Goal: Check status: Check status

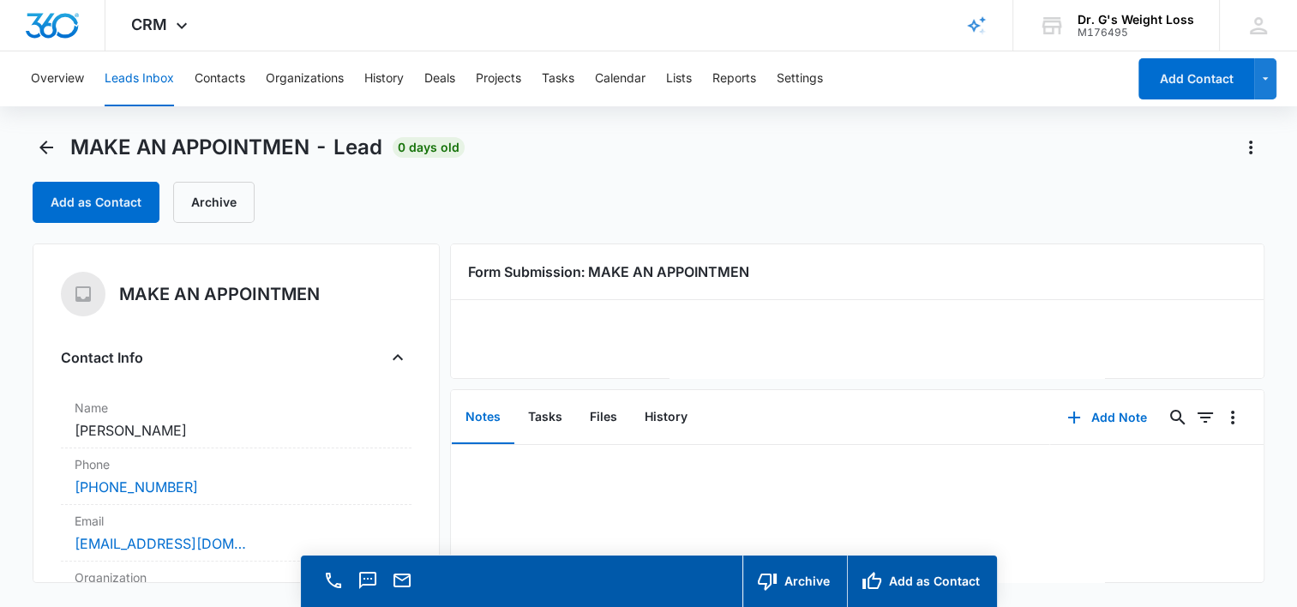
click at [155, 80] on button "Leads Inbox" at bounding box center [139, 78] width 69 height 55
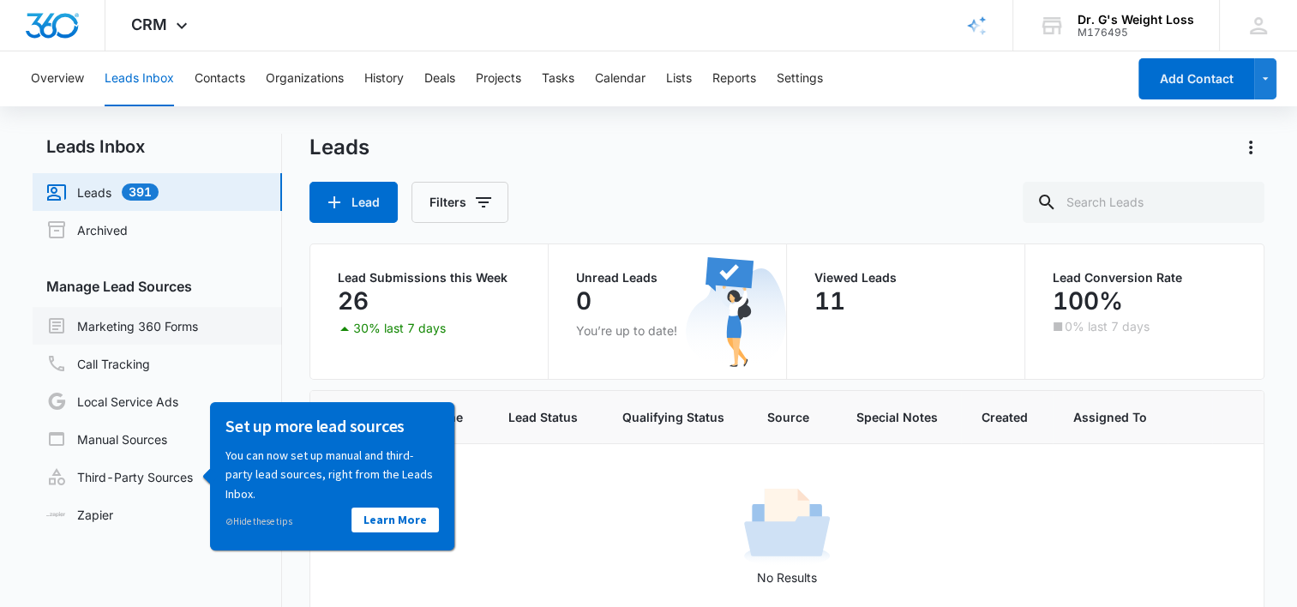
click at [141, 322] on link "Marketing 360 Forms" at bounding box center [122, 325] width 152 height 21
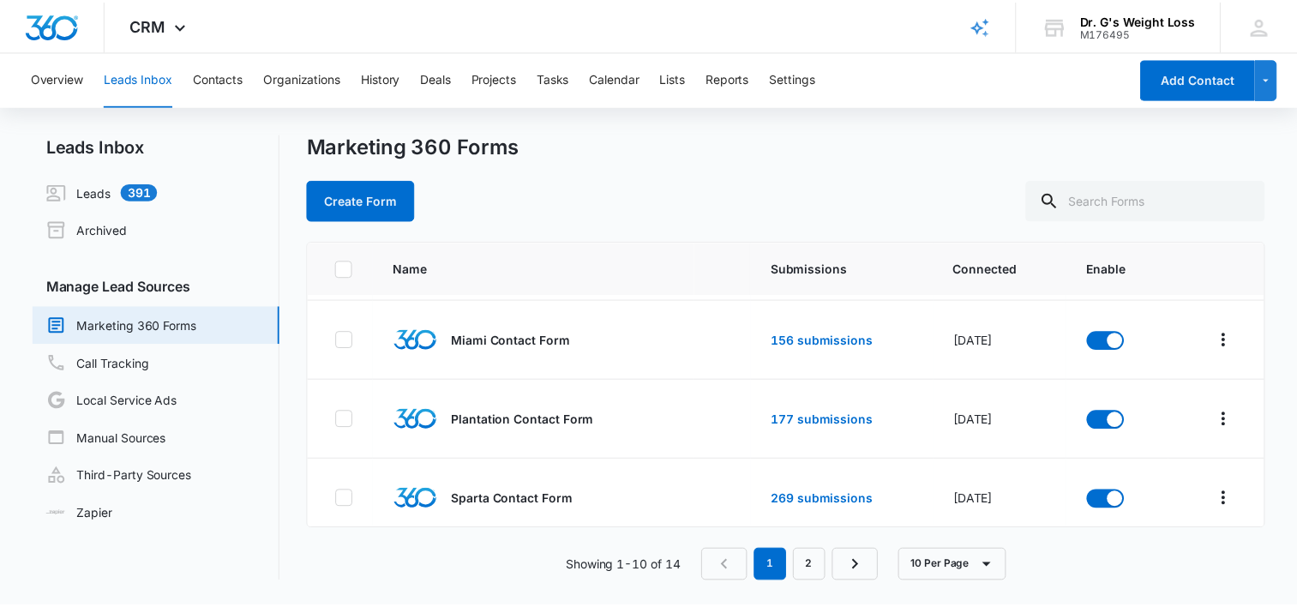
scroll to position [560, 0]
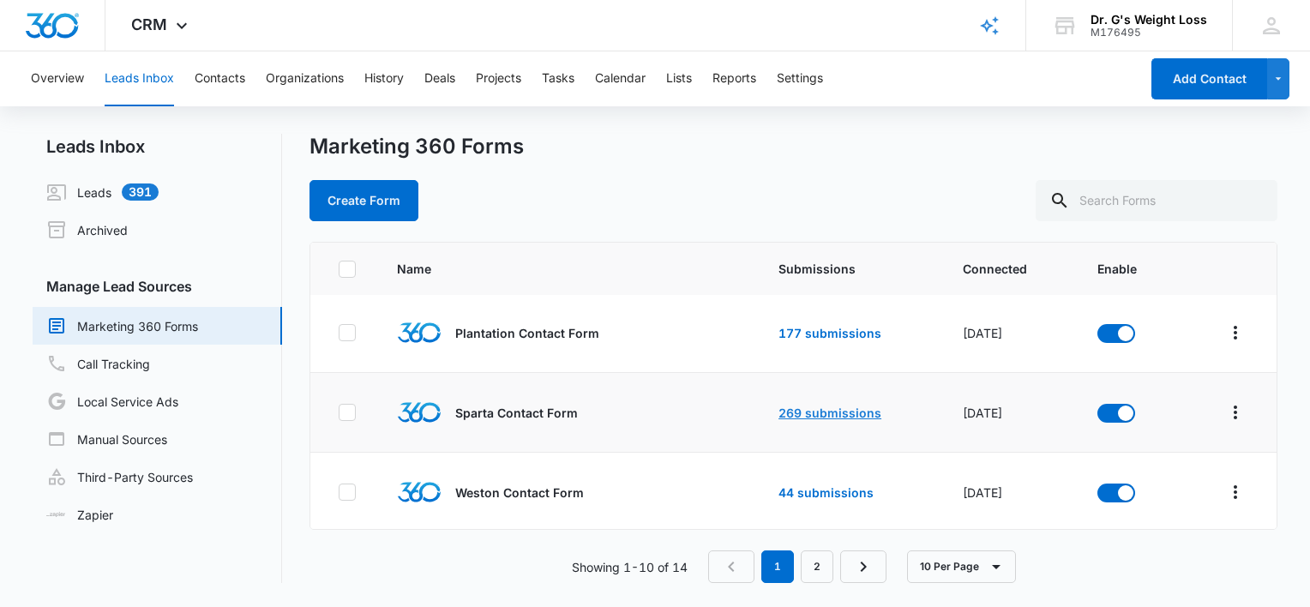
click at [811, 411] on link "269 submissions" at bounding box center [829, 412] width 103 height 15
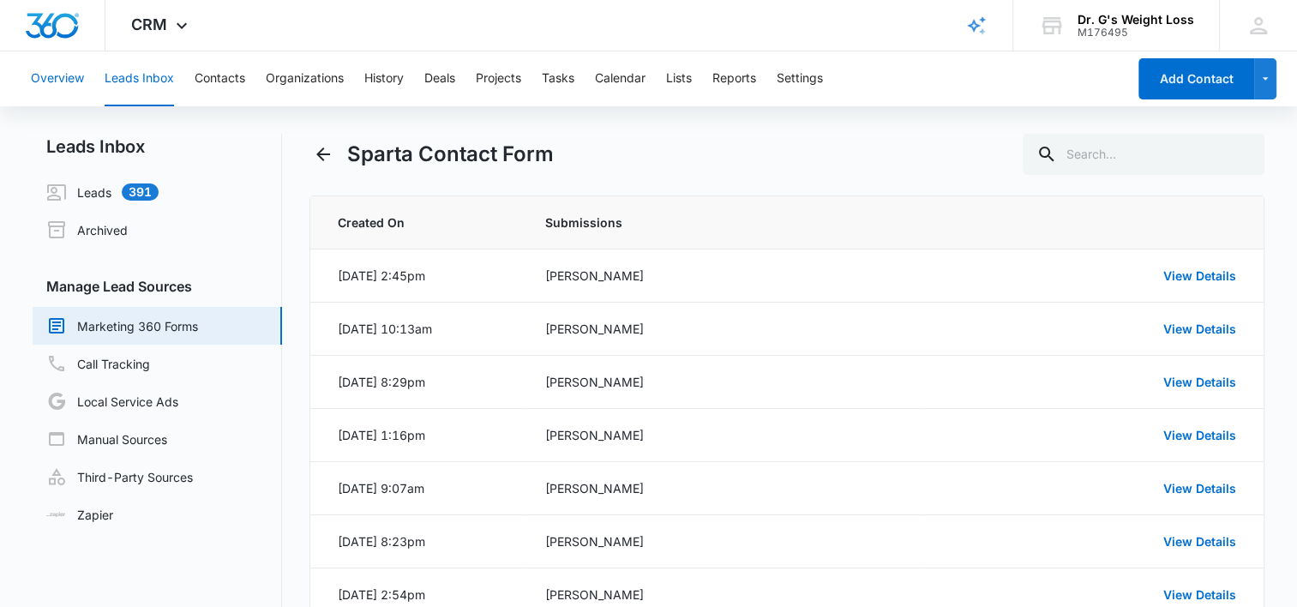
click at [53, 79] on button "Overview" at bounding box center [57, 78] width 53 height 55
